Goal: Task Accomplishment & Management: Complete application form

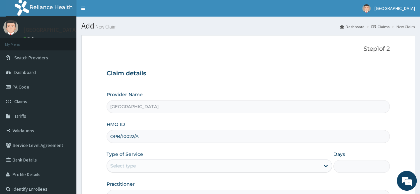
scroll to position [77, 0]
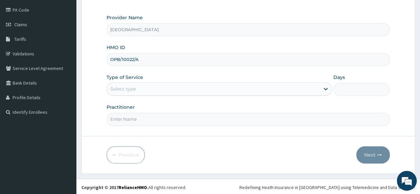
type input "OPB/10022/A"
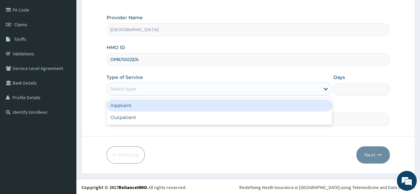
click at [303, 91] on div "Select type" at bounding box center [213, 89] width 213 height 11
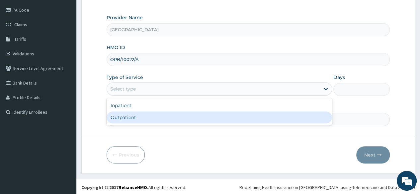
click at [282, 115] on div "Outpatient" at bounding box center [219, 118] width 225 height 12
type input "1"
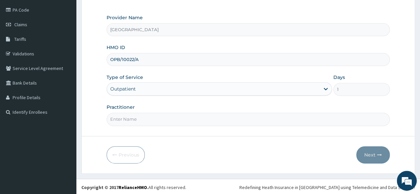
click at [254, 122] on input "Practitioner" at bounding box center [248, 119] width 283 height 13
type input "[PERSON_NAME]"
click at [371, 149] on button "Next" at bounding box center [373, 154] width 34 height 17
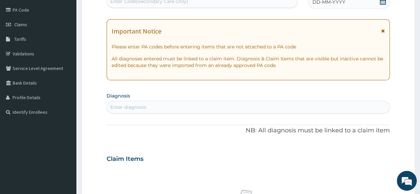
scroll to position [75, 0]
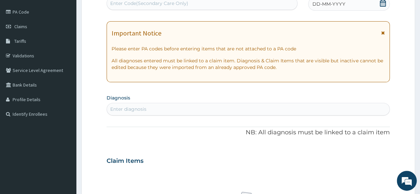
click at [242, 3] on div "Enter Code(Secondary Care Only)" at bounding box center [202, 3] width 190 height 11
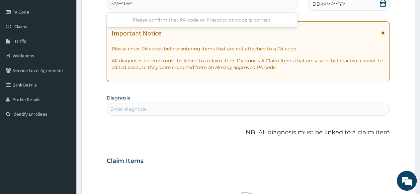
type input "PA/F4694E"
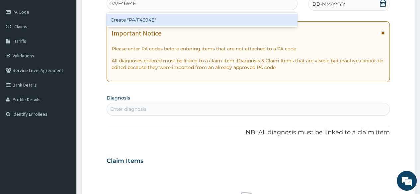
click at [233, 22] on div "Create "PA/F4694E"" at bounding box center [202, 20] width 191 height 12
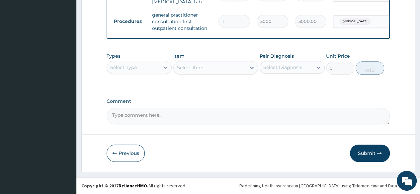
scroll to position [310, 0]
click at [374, 152] on button "Submit" at bounding box center [370, 153] width 40 height 17
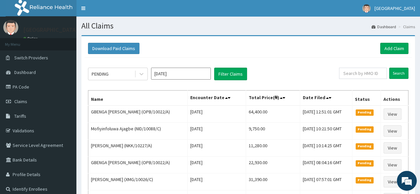
drag, startPoint x: 425, startPoint y: 110, endPoint x: 425, endPoint y: 86, distance: 23.6
click at [420, 86] on html "R EL Toggle navigation [GEOGRAPHIC_DATA] - [EMAIL_ADDRESS][DOMAIN_NAME] Member …" at bounding box center [210, 137] width 420 height 274
